Goal: Task Accomplishment & Management: Complete application form

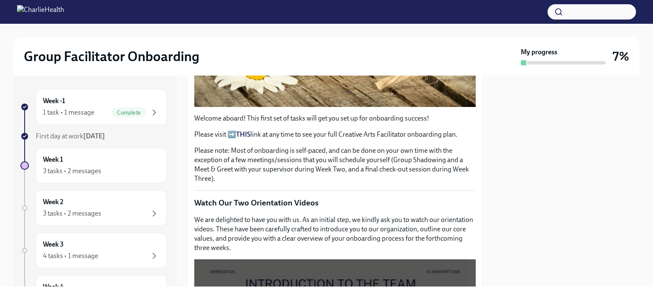
scroll to position [259, 0]
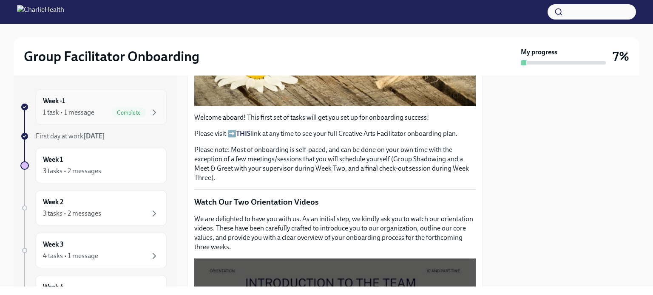
click at [140, 105] on div "Week -1 1 task • 1 message Complete" at bounding box center [101, 107] width 116 height 21
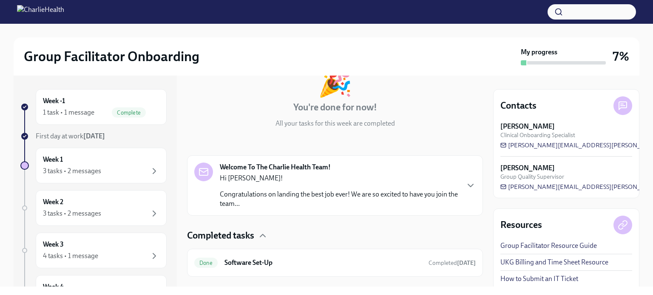
scroll to position [77, 0]
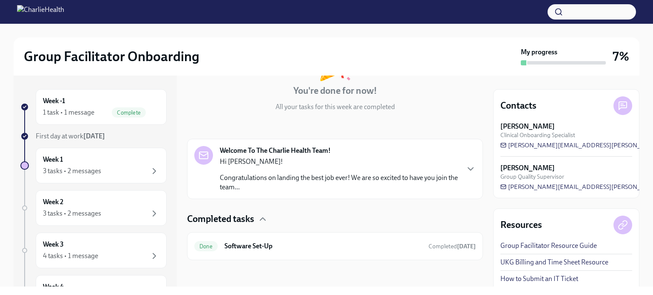
click at [99, 134] on strong "[DATE]" at bounding box center [94, 136] width 22 height 8
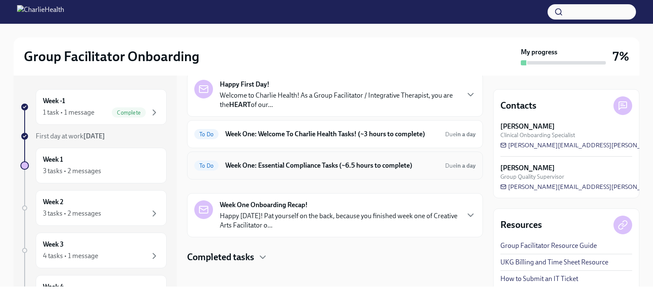
scroll to position [43, 0]
click at [378, 168] on h6 "Week One: Essential Compliance Tasks (~6.5 hours to complete)" at bounding box center [331, 165] width 213 height 9
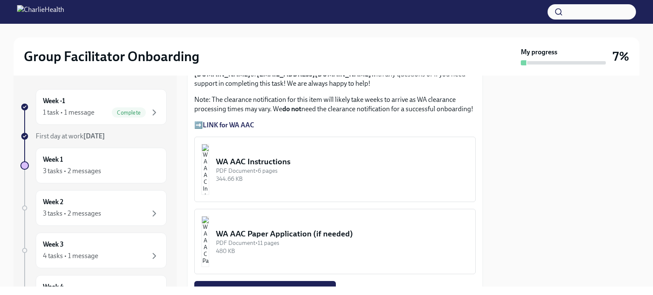
scroll to position [738, 0]
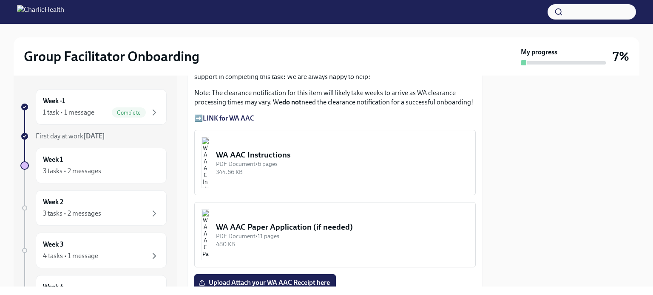
click at [293, 160] on div "PDF Document • 6 pages" at bounding box center [342, 164] width 253 height 8
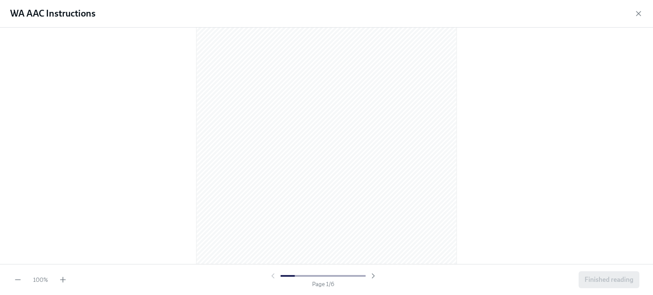
scroll to position [26, 0]
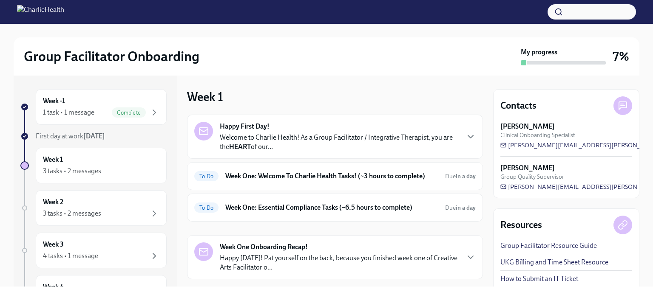
scroll to position [45, 0]
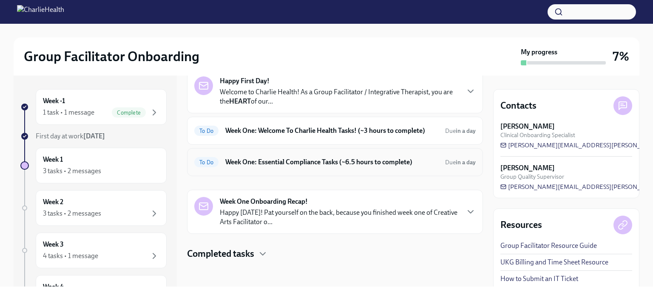
click at [321, 159] on h6 "Week One: Essential Compliance Tasks (~6.5 hours to complete)" at bounding box center [331, 162] width 213 height 9
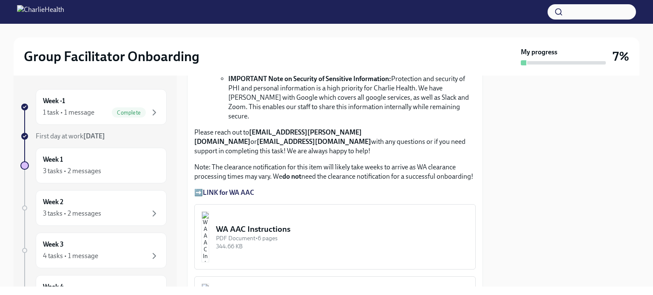
scroll to position [676, 0]
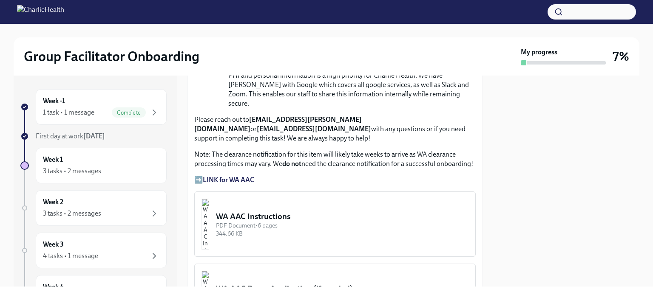
drag, startPoint x: 263, startPoint y: 196, endPoint x: 237, endPoint y: 139, distance: 63.0
click at [237, 150] on p "Note: The clearance notification for this item will likely take weeks to arrive…" at bounding box center [334, 159] width 281 height 19
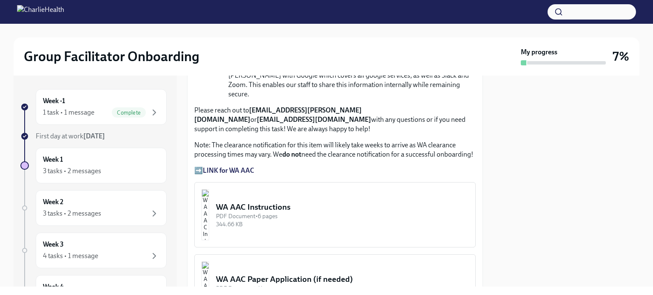
scroll to position [685, 0]
click at [274, 202] on div "WA AAC Instructions" at bounding box center [342, 207] width 253 height 11
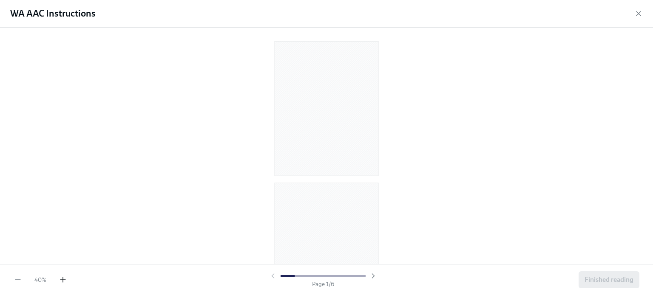
click at [59, 282] on icon "button" at bounding box center [63, 280] width 9 height 9
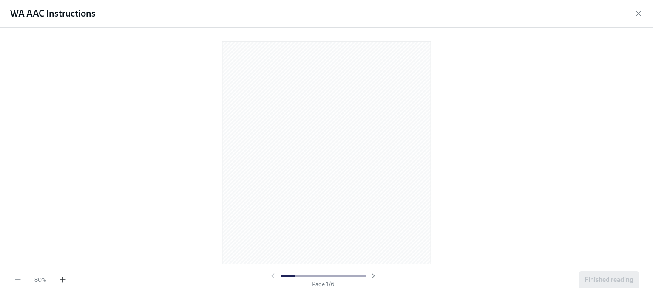
click at [59, 282] on icon "button" at bounding box center [63, 280] width 9 height 9
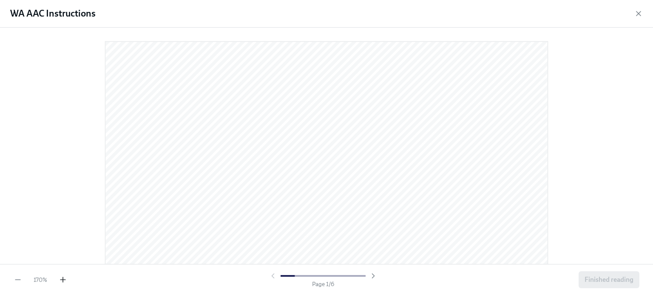
click at [59, 282] on icon "button" at bounding box center [63, 280] width 9 height 9
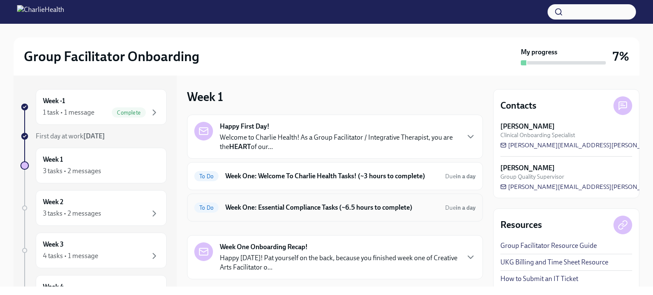
click at [303, 214] on div "To Do Week One: Essential Compliance Tasks (~6.5 hours to complete) Due in a day" at bounding box center [334, 208] width 281 height 14
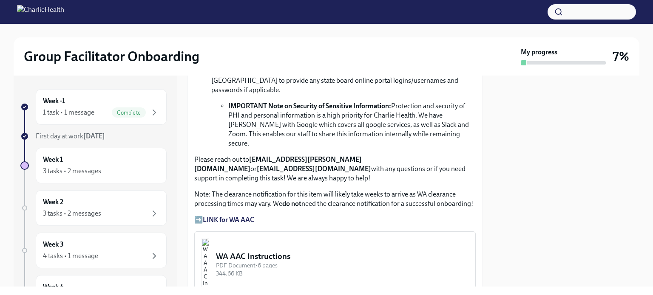
scroll to position [637, 0]
click at [231, 215] on strong "LINK for WA AAC" at bounding box center [228, 219] width 51 height 8
drag, startPoint x: 267, startPoint y: 1, endPoint x: 367, endPoint y: 170, distance: 195.8
click at [367, 189] on p "Note: The clearance notification for this item will likely take weeks to arrive…" at bounding box center [334, 198] width 281 height 19
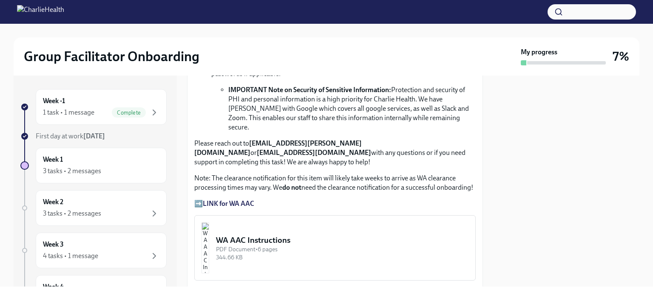
scroll to position [655, 0]
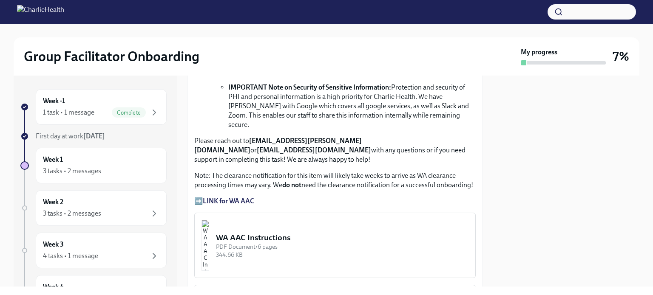
click at [233, 197] on strong "LINK for WA AAC" at bounding box center [228, 201] width 51 height 8
click at [280, 233] on div "WA AAC Instructions" at bounding box center [342, 238] width 253 height 11
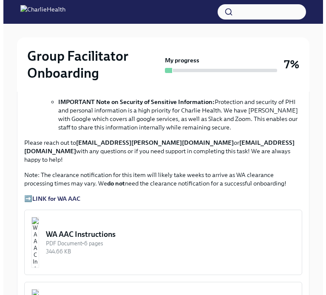
scroll to position [672, 0]
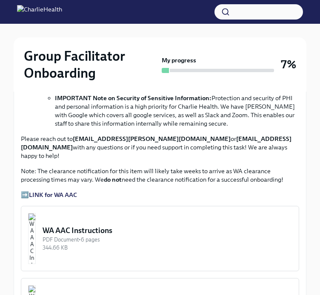
click at [168, 236] on div "PDF Document • 6 pages" at bounding box center [167, 240] width 249 height 8
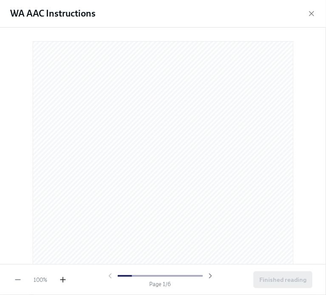
click at [62, 282] on icon "button" at bounding box center [63, 280] width 9 height 9
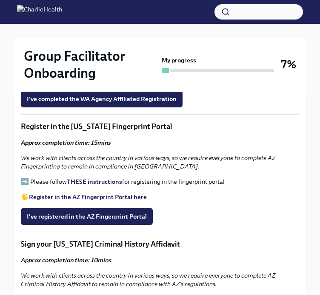
scroll to position [963, 0]
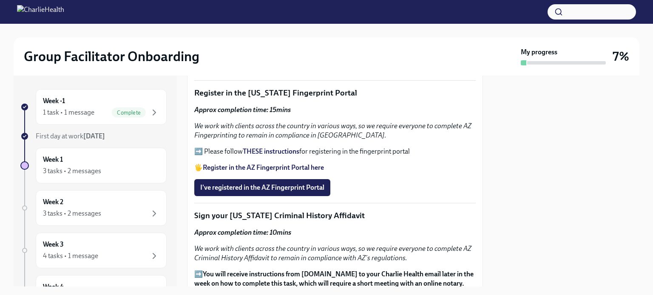
scroll to position [976, 0]
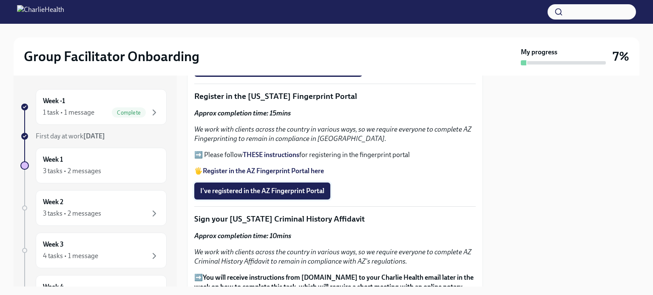
click at [292, 187] on span "I've registered in the AZ Fingerprint Portal" at bounding box center [262, 191] width 124 height 9
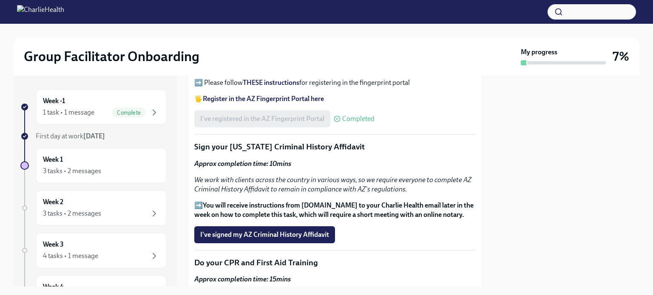
scroll to position [1049, 0]
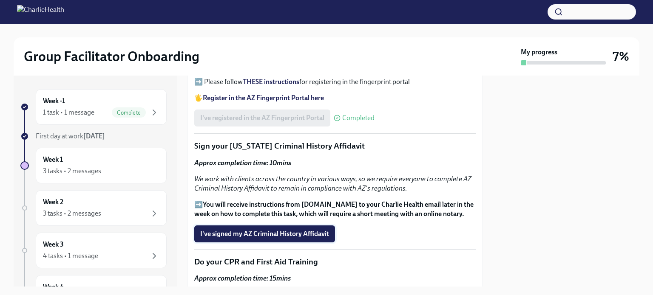
click at [298, 230] on span "I've signed my AZ Criminal History Affidavit" at bounding box center [264, 234] width 129 height 9
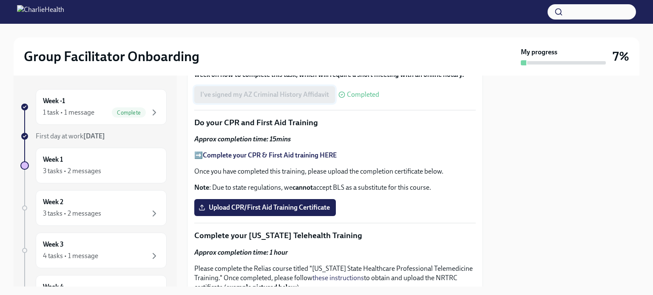
scroll to position [1189, 0]
click at [297, 151] on strong "Complete your CPR & First Aid training HERE" at bounding box center [270, 155] width 134 height 8
click at [295, 204] on span "Upload CPR/First Aid Training Certificate" at bounding box center [265, 208] width 130 height 9
click at [0, 0] on input "Upload CPR/First Aid Training Certificate" at bounding box center [0, 0] width 0 height 0
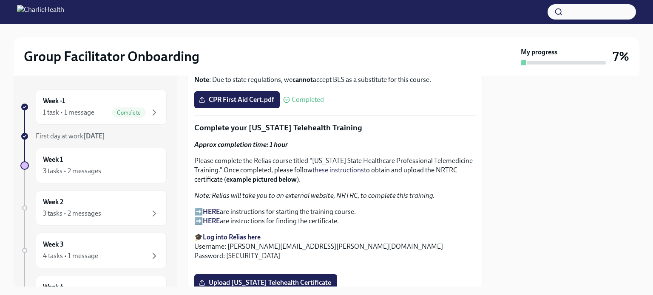
scroll to position [1298, 0]
click at [550, 183] on div at bounding box center [566, 181] width 146 height 211
